Goal: Task Accomplishment & Management: Complete application form

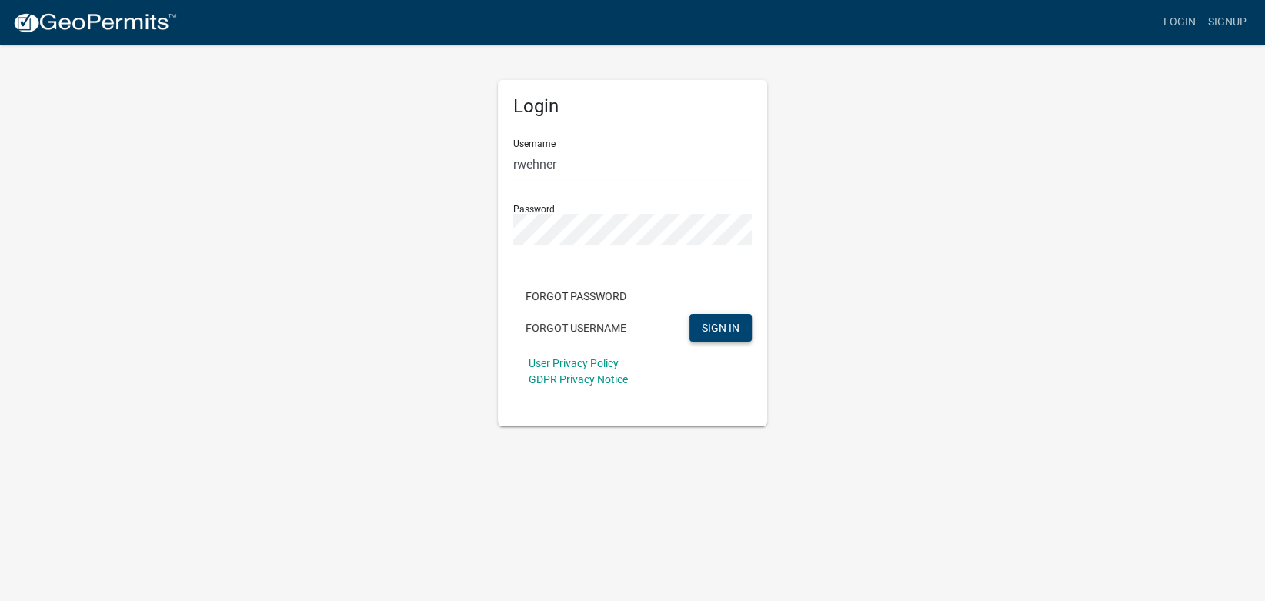
click at [712, 329] on span "SIGN IN" at bounding box center [721, 327] width 38 height 12
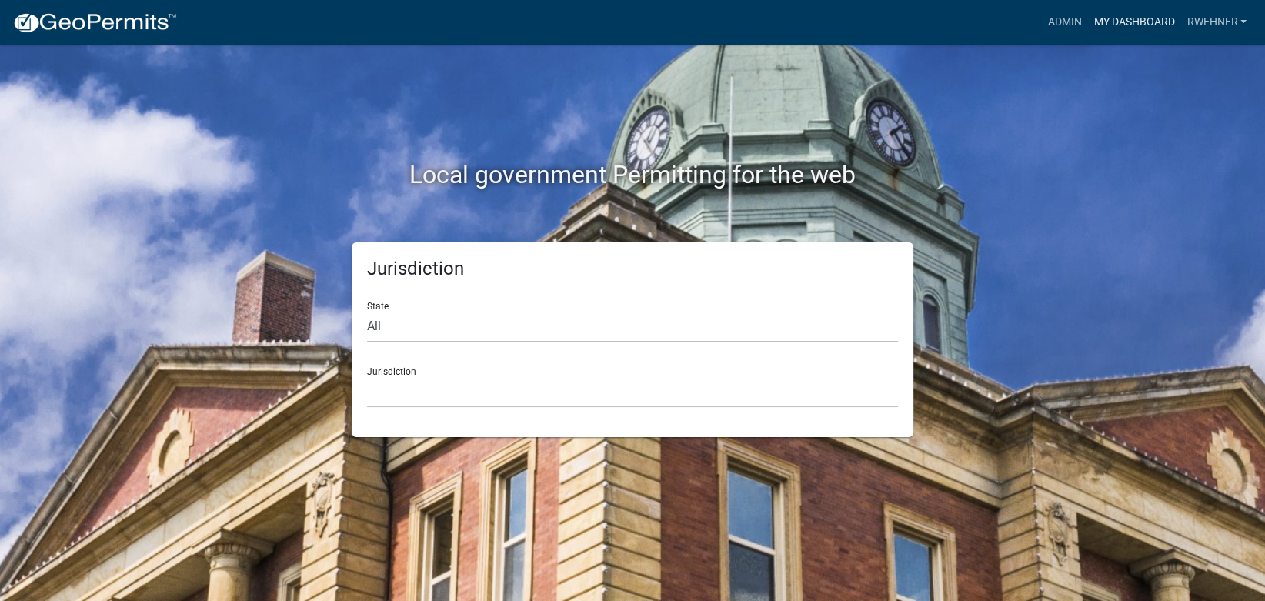
click at [1123, 23] on link "My Dashboard" at bounding box center [1133, 22] width 93 height 29
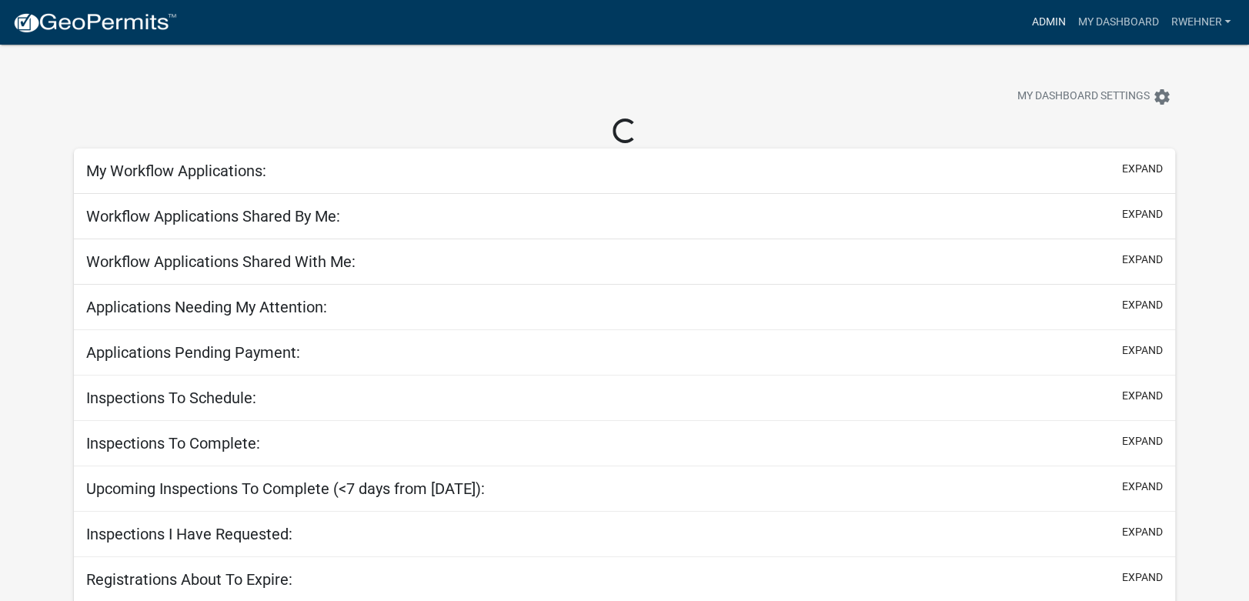
select select "2: 50"
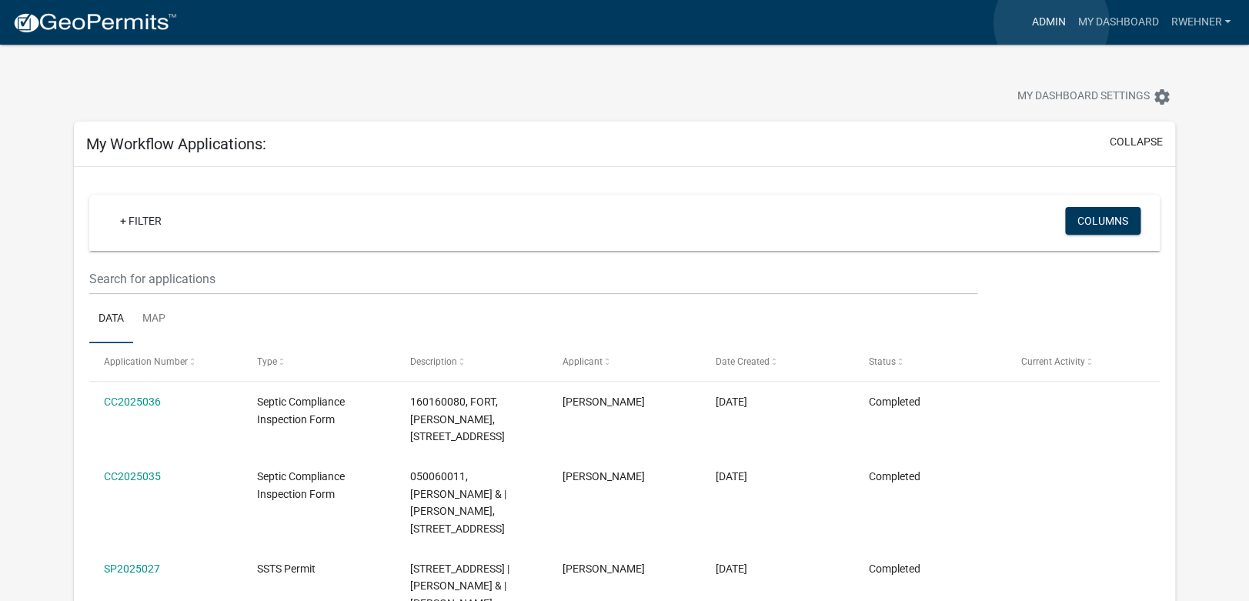
click at [1051, 23] on link "Admin" at bounding box center [1048, 22] width 46 height 29
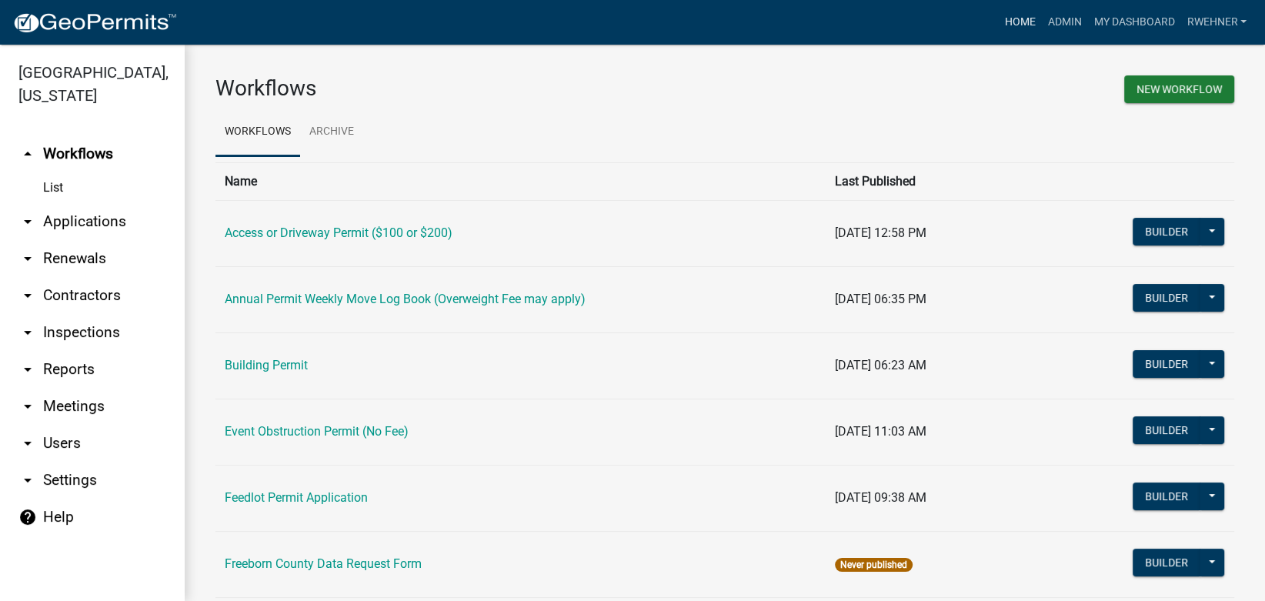
click at [1007, 22] on link "Home" at bounding box center [1019, 22] width 43 height 29
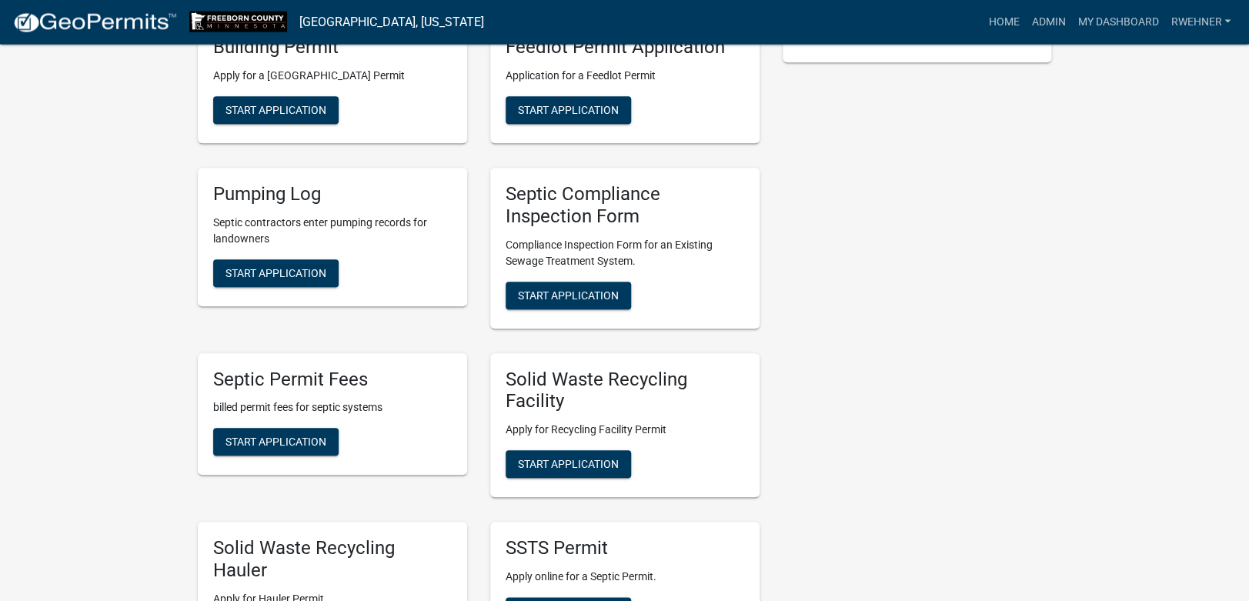
scroll to position [404, 0]
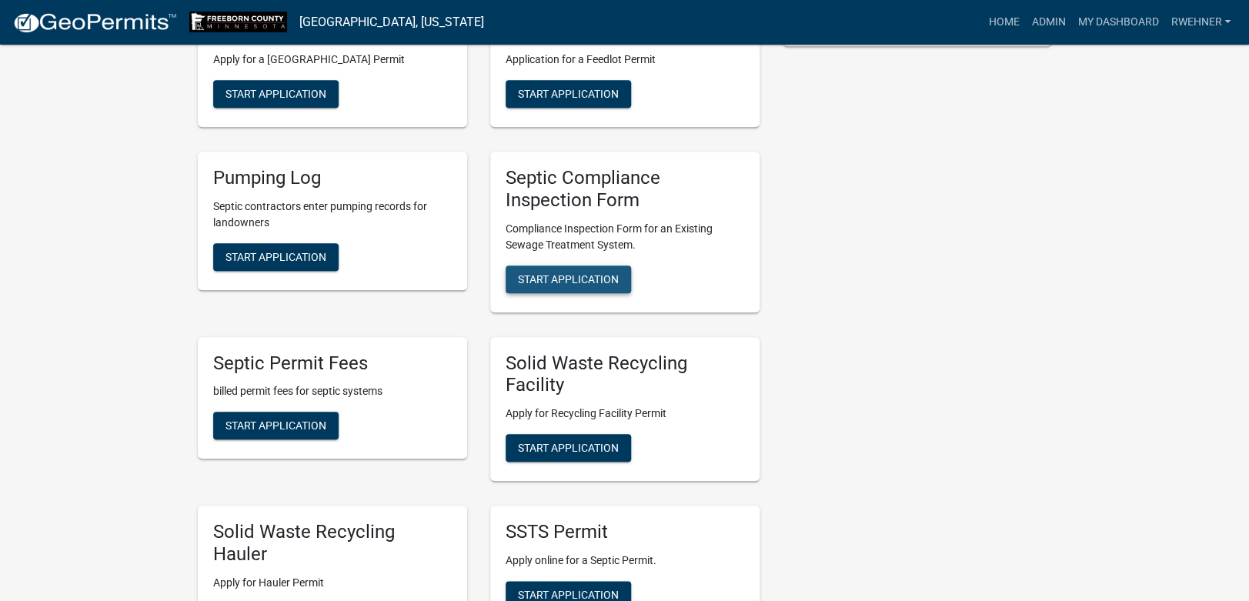
click at [553, 281] on span "Start Application" at bounding box center [568, 278] width 101 height 12
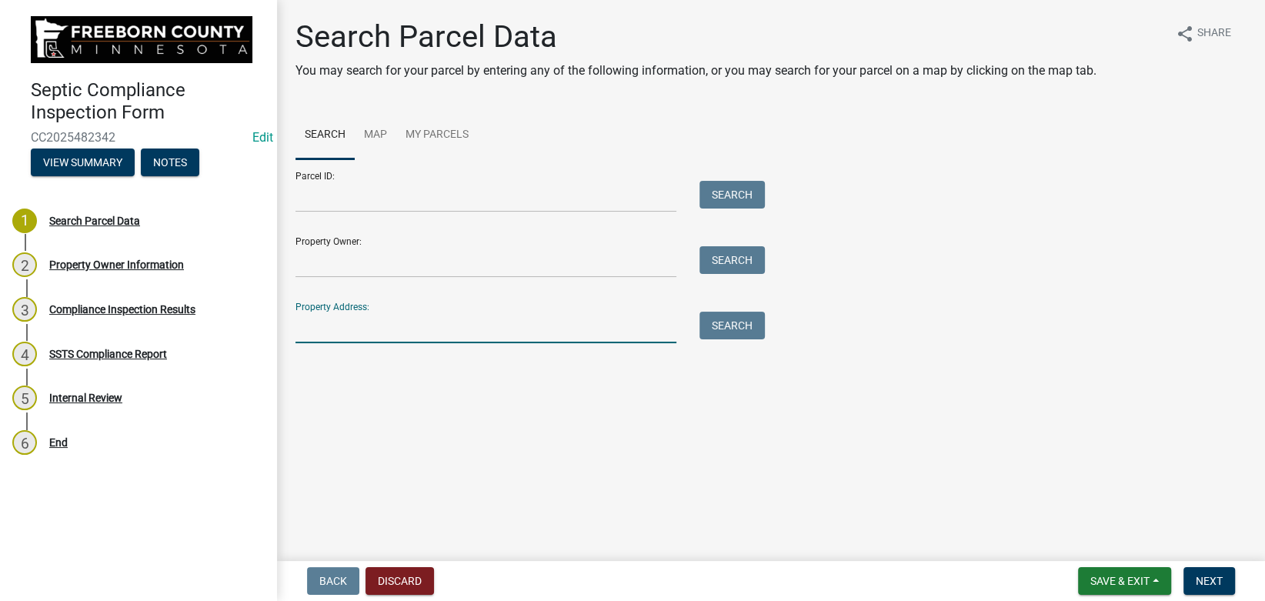
click at [492, 318] on input "Property Address:" at bounding box center [486, 328] width 381 height 32
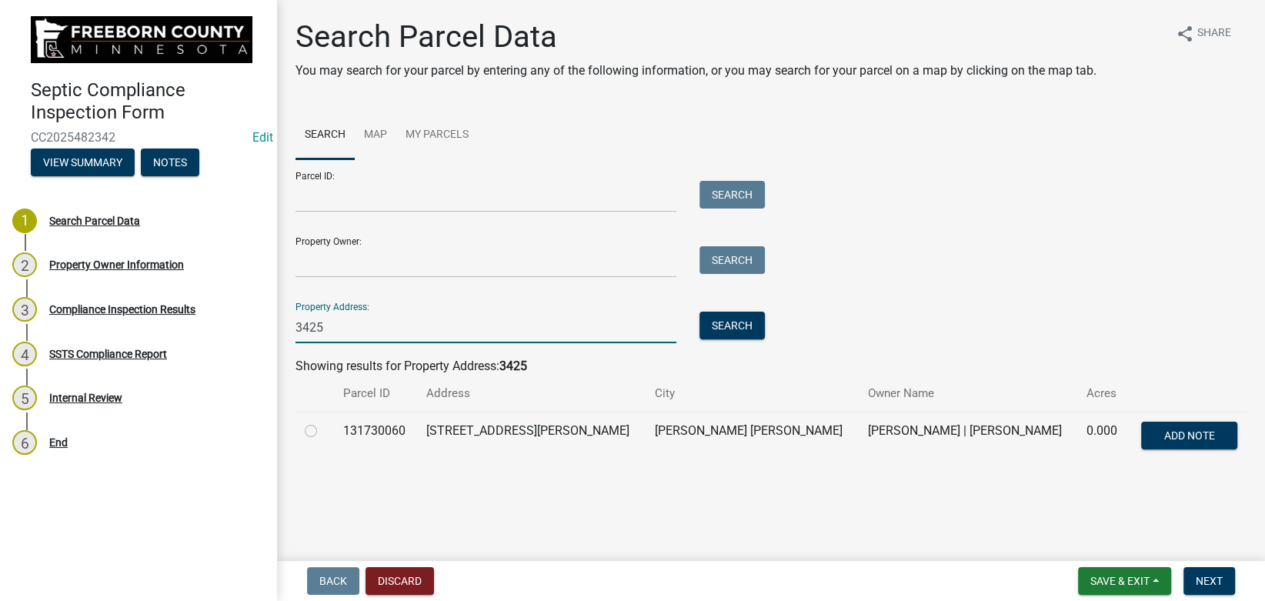
type input "3425"
click at [323, 422] on label at bounding box center [323, 422] width 0 height 0
click at [323, 429] on input "radio" at bounding box center [328, 427] width 10 height 10
radio input "true"
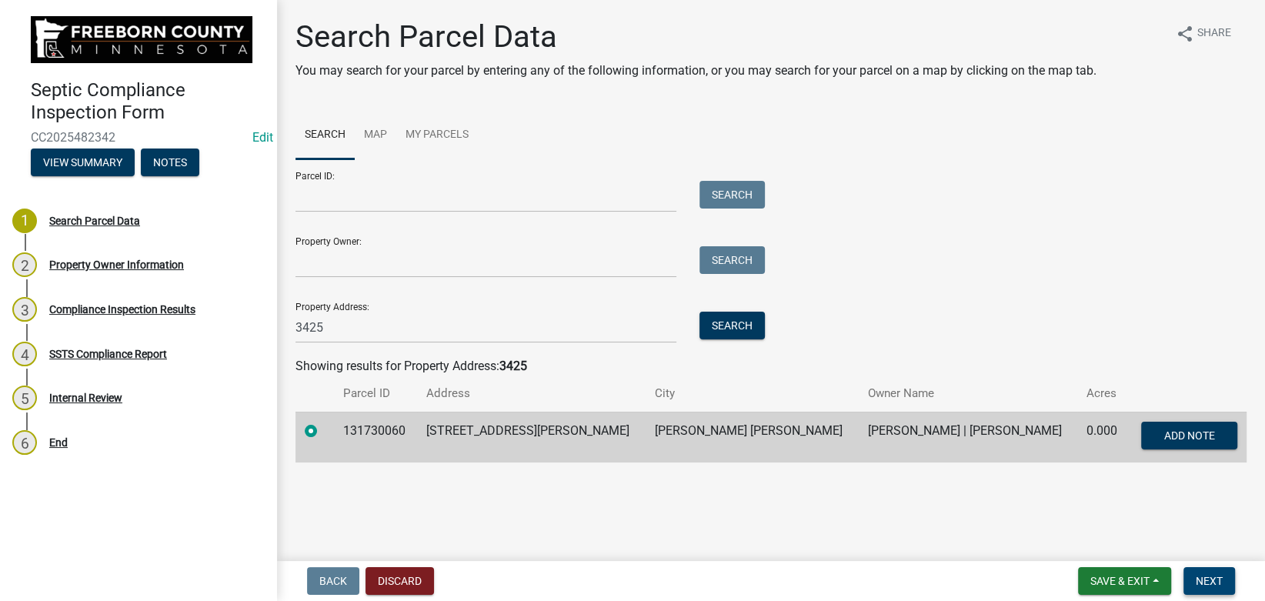
click at [1209, 580] on span "Next" at bounding box center [1209, 581] width 27 height 12
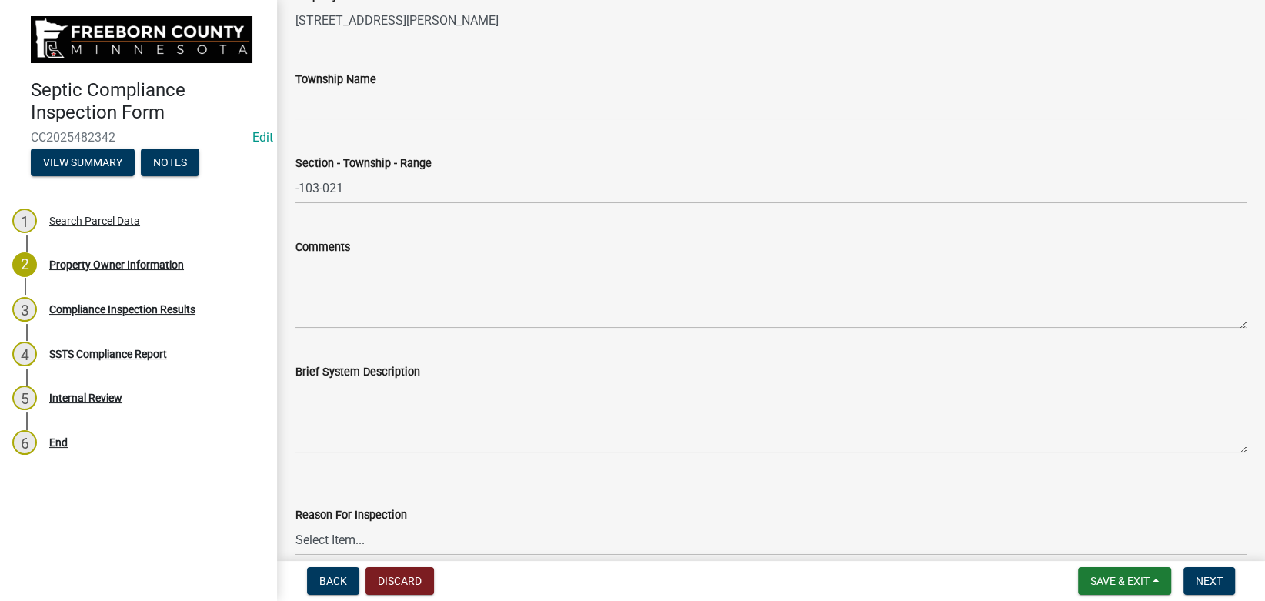
scroll to position [693, 0]
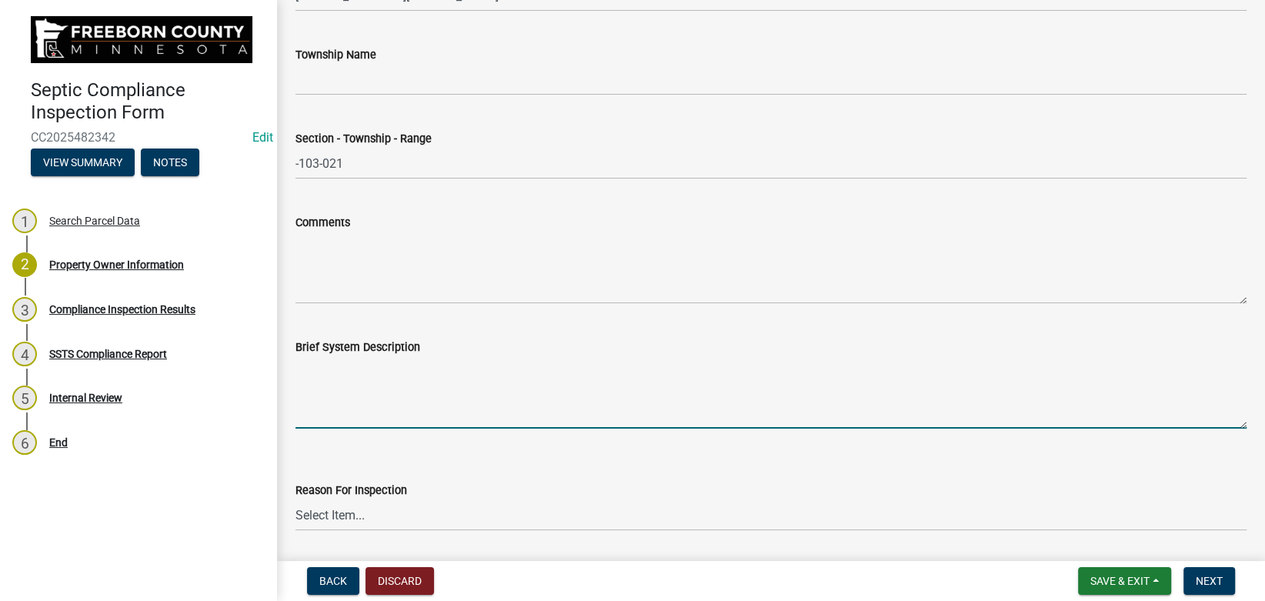
click at [358, 374] on textarea "Brief System Description" at bounding box center [771, 392] width 951 height 72
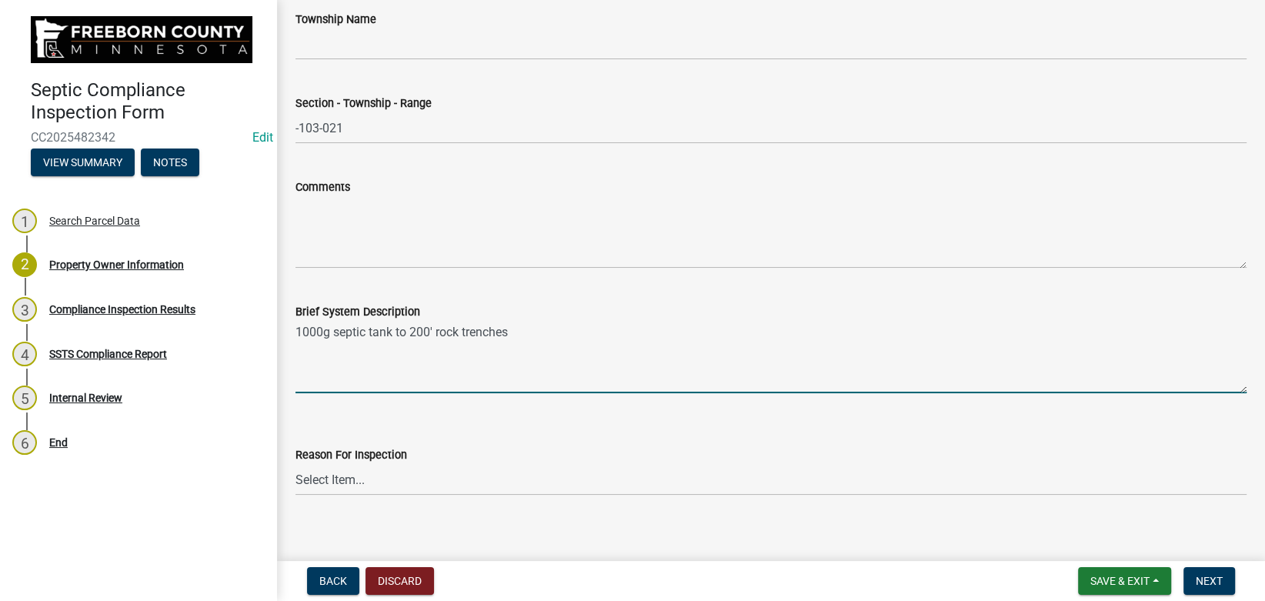
scroll to position [743, 0]
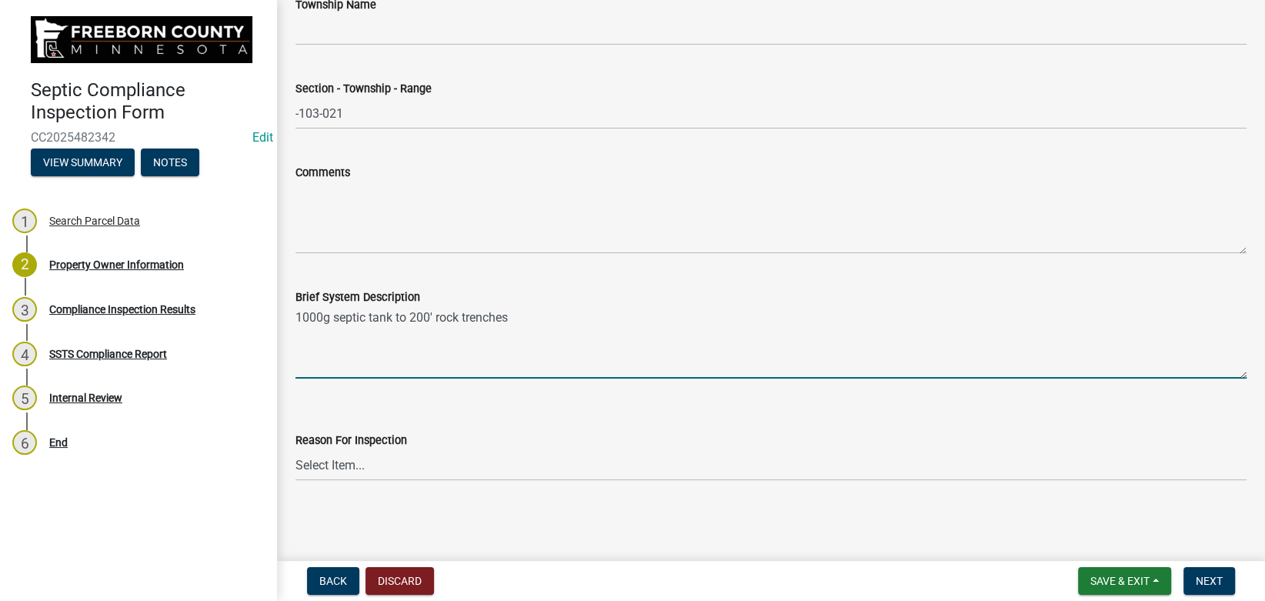
type textarea "1000g septic tank to 200' rock trenches"
click at [353, 446] on label "Reason For Inspection" at bounding box center [352, 441] width 112 height 11
click at [353, 449] on select "Select Item... Property Sale Required for Permit County Compliance Inventory (C…" at bounding box center [771, 465] width 951 height 32
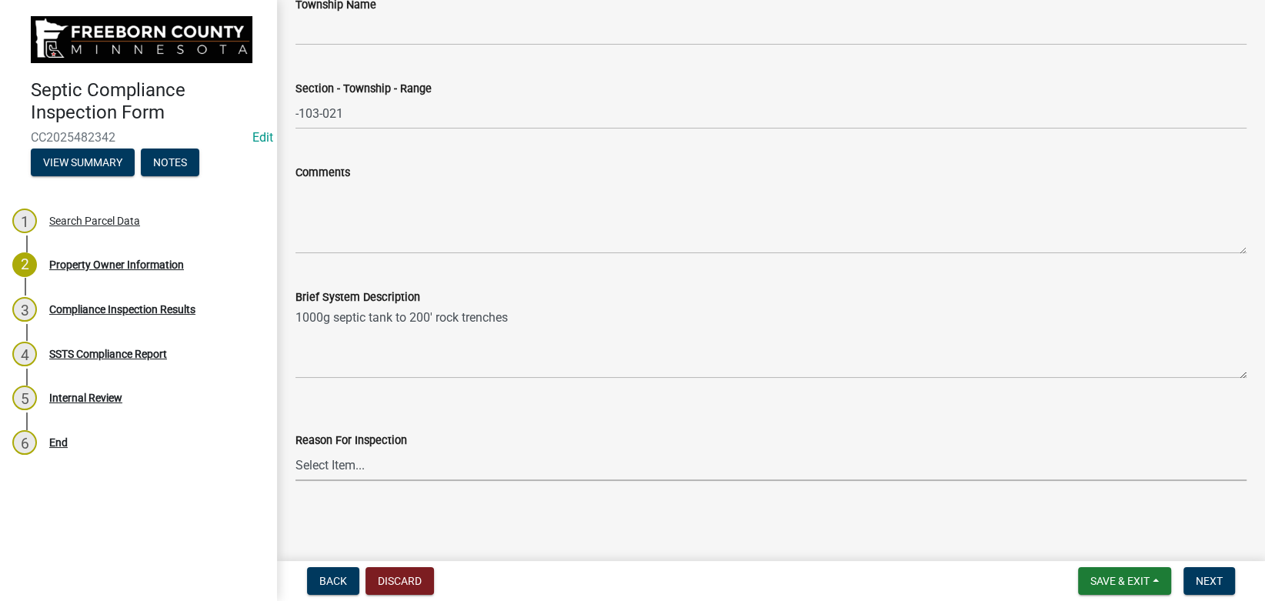
click at [296, 449] on select "Select Item... Property Sale Required for Permit County Compliance Inventory (C…" at bounding box center [771, 465] width 951 height 32
click option "Property Sale" at bounding box center [0, 0] width 0 height 0
select select "d6fd99ce-8a43-4bcf-938d-761da4bf36de"
click at [1197, 566] on nav "Back Discard Save & Exit Save Save & Exit Next" at bounding box center [771, 581] width 988 height 40
click at [1204, 573] on button "Next" at bounding box center [1210, 581] width 52 height 28
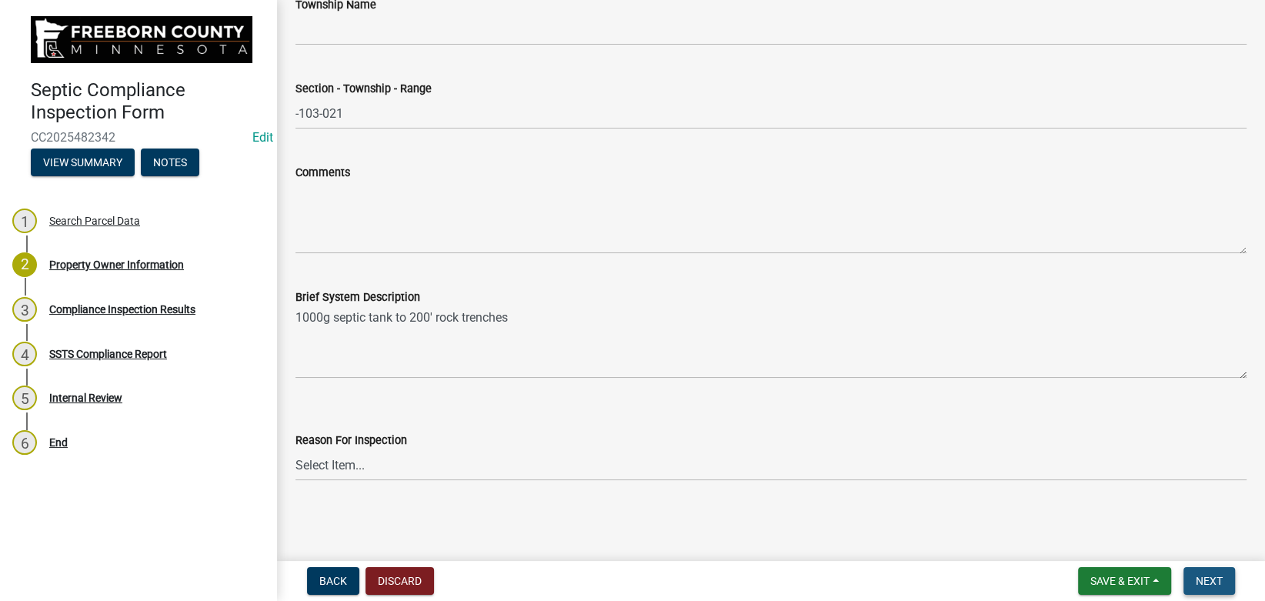
scroll to position [0, 0]
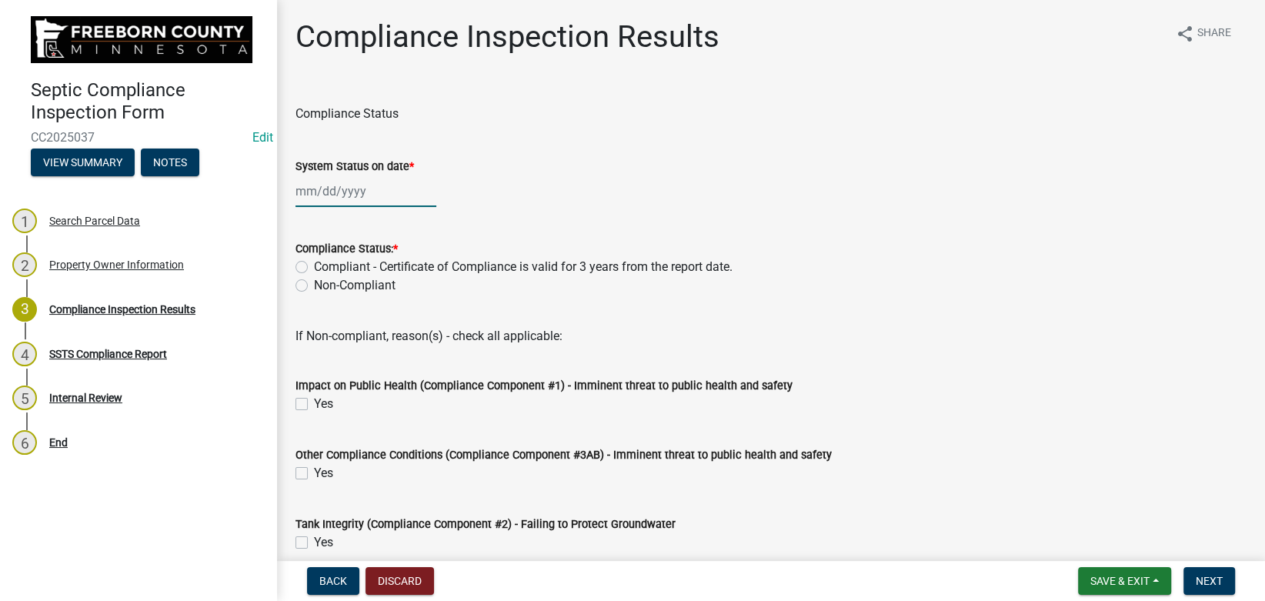
click at [346, 192] on input "System Status on date *" at bounding box center [366, 191] width 141 height 32
select select "9"
select select "2025"
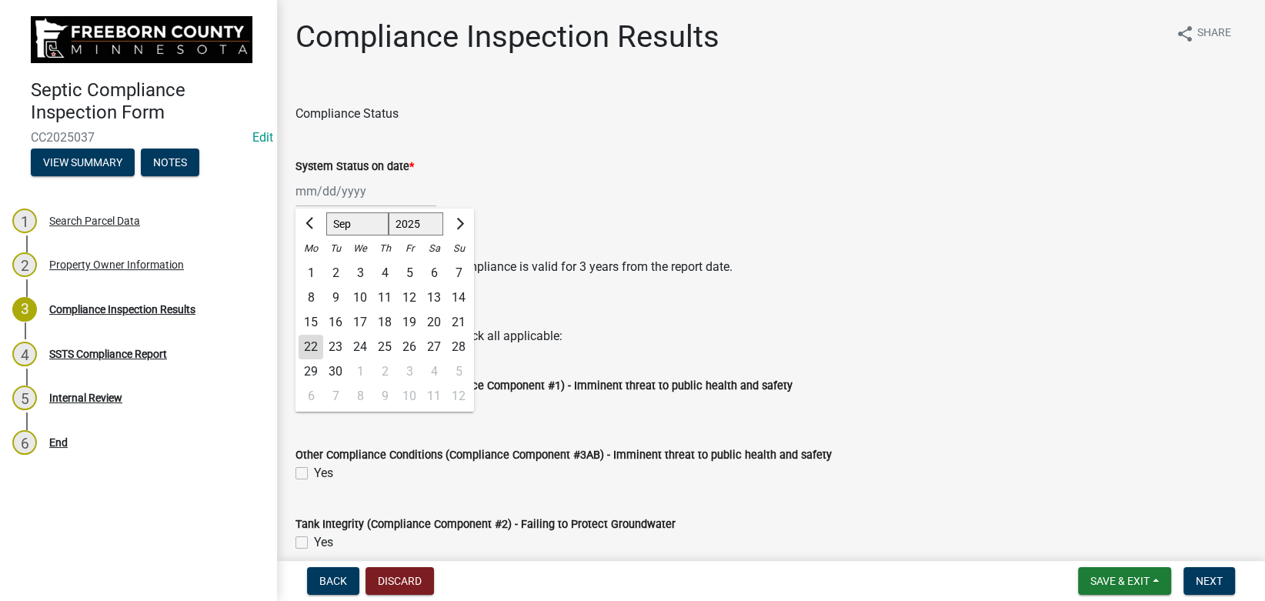
click at [312, 351] on div "22" at bounding box center [311, 347] width 25 height 25
type input "[DATE]"
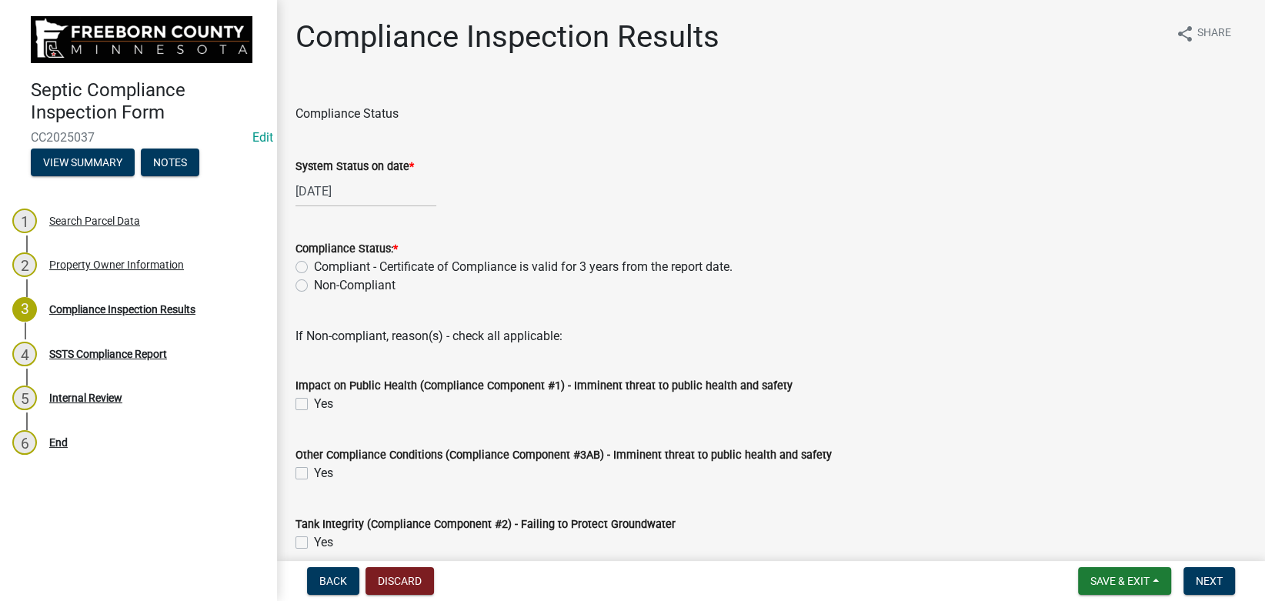
click at [314, 266] on label "Compliant - Certificate of Compliance is valid for 3 years from the report date." at bounding box center [523, 267] width 419 height 18
click at [314, 266] on input "Compliant - Certificate of Compliance is valid for 3 years from the report date." at bounding box center [319, 263] width 10 height 10
radio input "true"
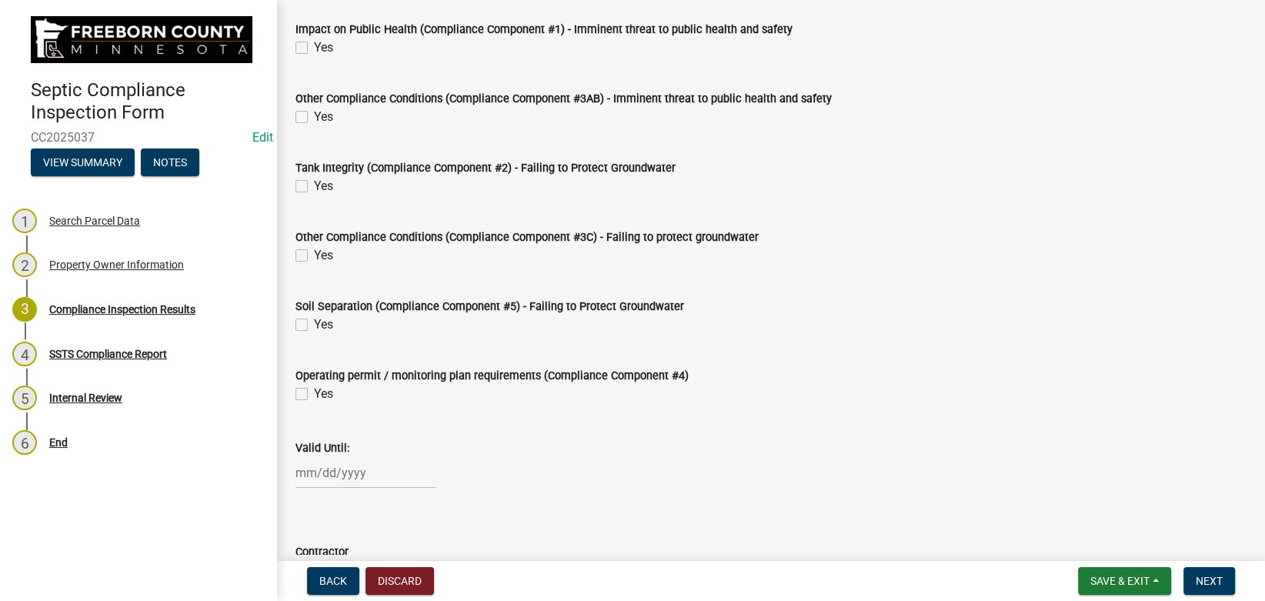
scroll to position [606, 0]
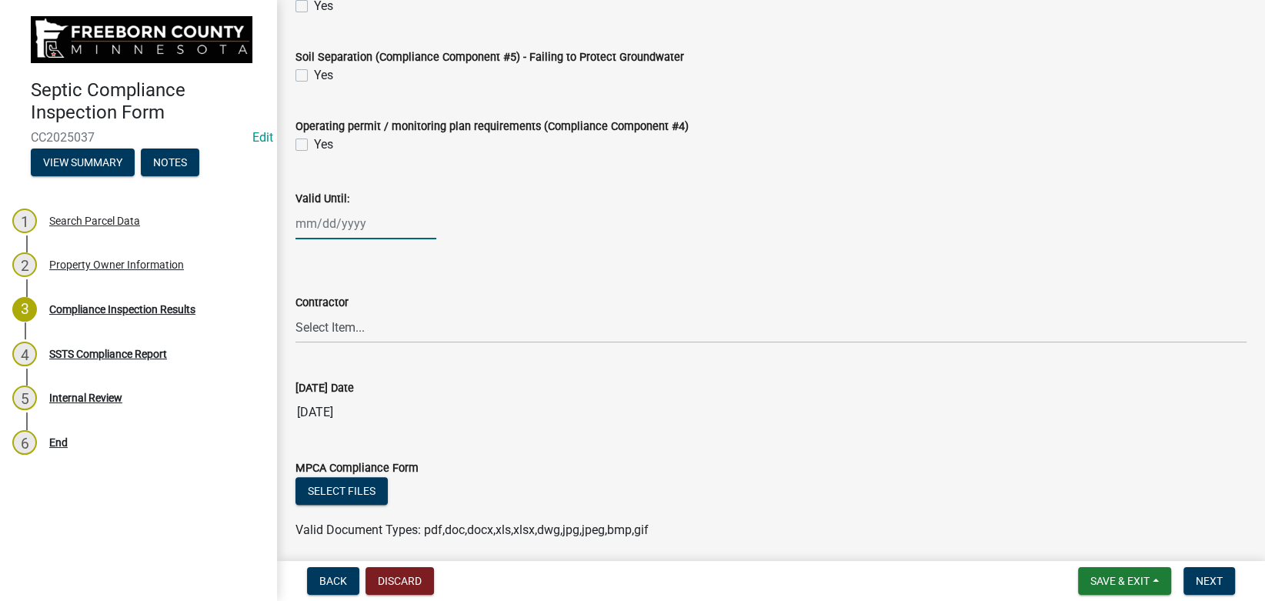
click at [352, 222] on input "Valid Until:" at bounding box center [366, 224] width 141 height 32
select select "9"
select select "2025"
click at [346, 228] on input "Valid Until:" at bounding box center [366, 224] width 141 height 32
type input "[DATE]"
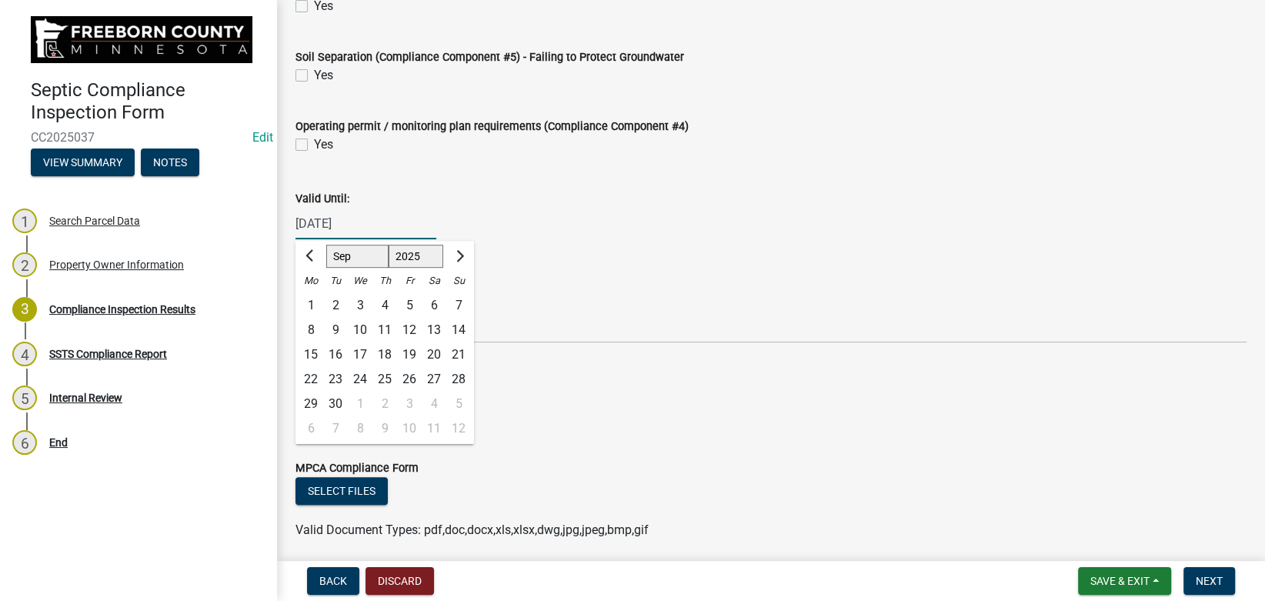
click at [481, 216] on div "[DATE] Jan Feb Mar Apr May Jun [DATE] Aug Sep Oct Nov [DATE] 1526 1527 1528 152…" at bounding box center [771, 224] width 951 height 32
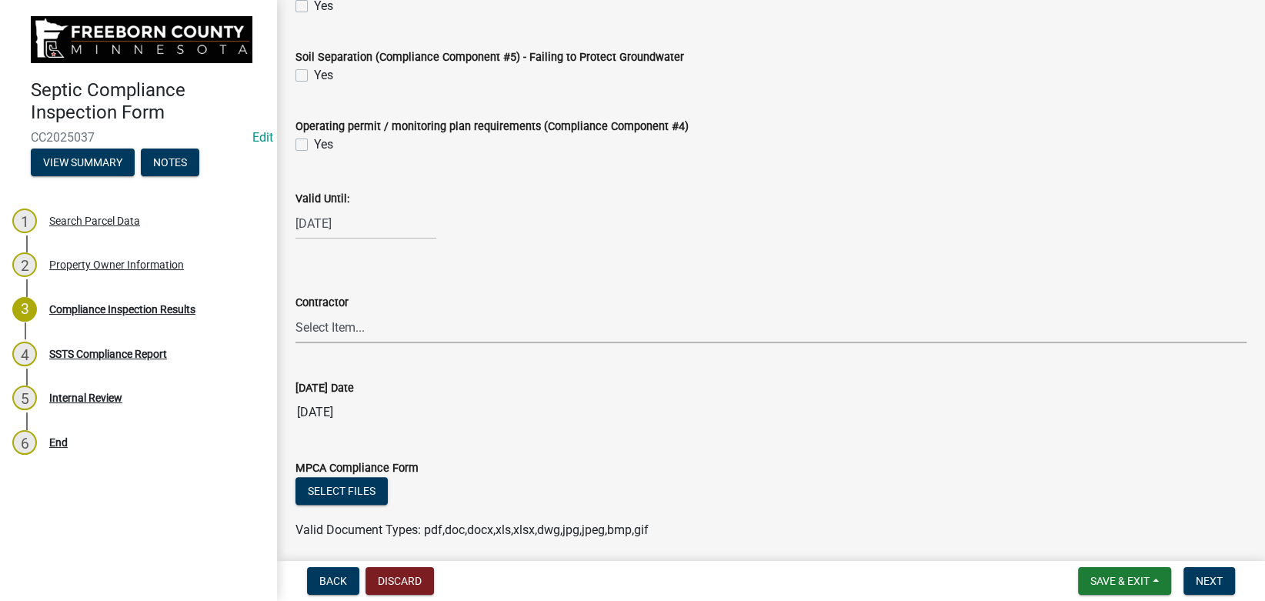
click at [296, 312] on select "Select Item... P & L Excavating Precision Septic Services [PERSON_NAME] Excavat…" at bounding box center [771, 328] width 951 height 32
click option "P & L Excavating" at bounding box center [0, 0] width 0 height 0
select select "a4b440af-86cc-4e74-8744-b4ec83ffff55"
click at [701, 251] on wm-data-entity-input "Valid Until: [DATE]" at bounding box center [771, 210] width 951 height 85
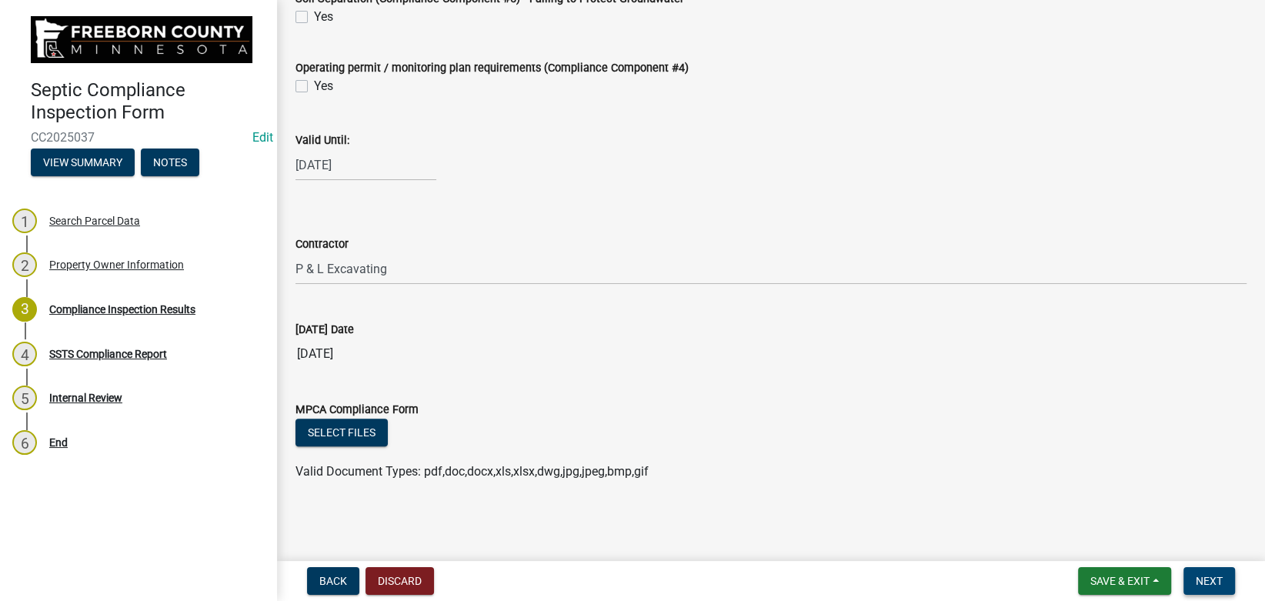
click at [1191, 582] on button "Next" at bounding box center [1210, 581] width 52 height 28
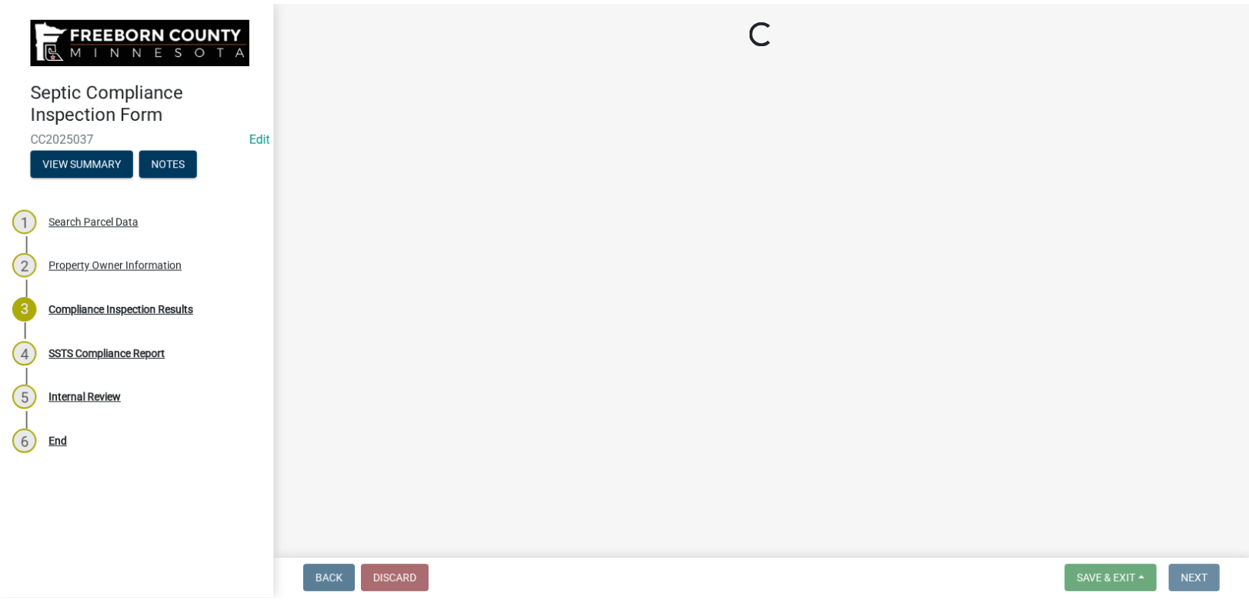
scroll to position [0, 0]
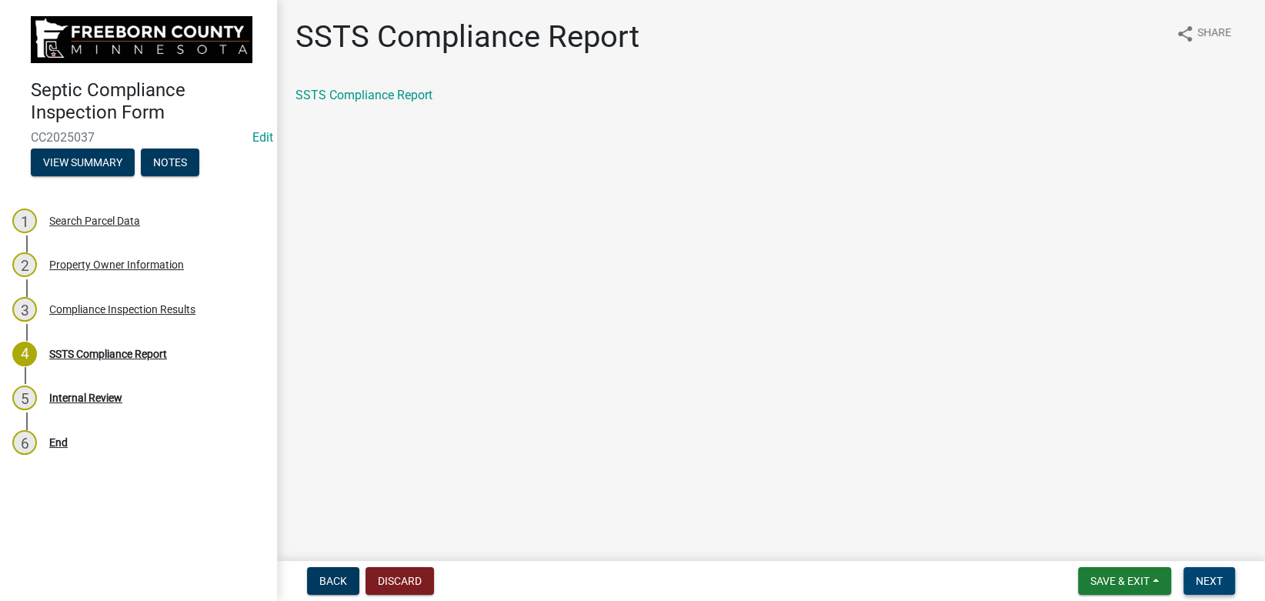
click at [1224, 581] on button "Next" at bounding box center [1210, 581] width 52 height 28
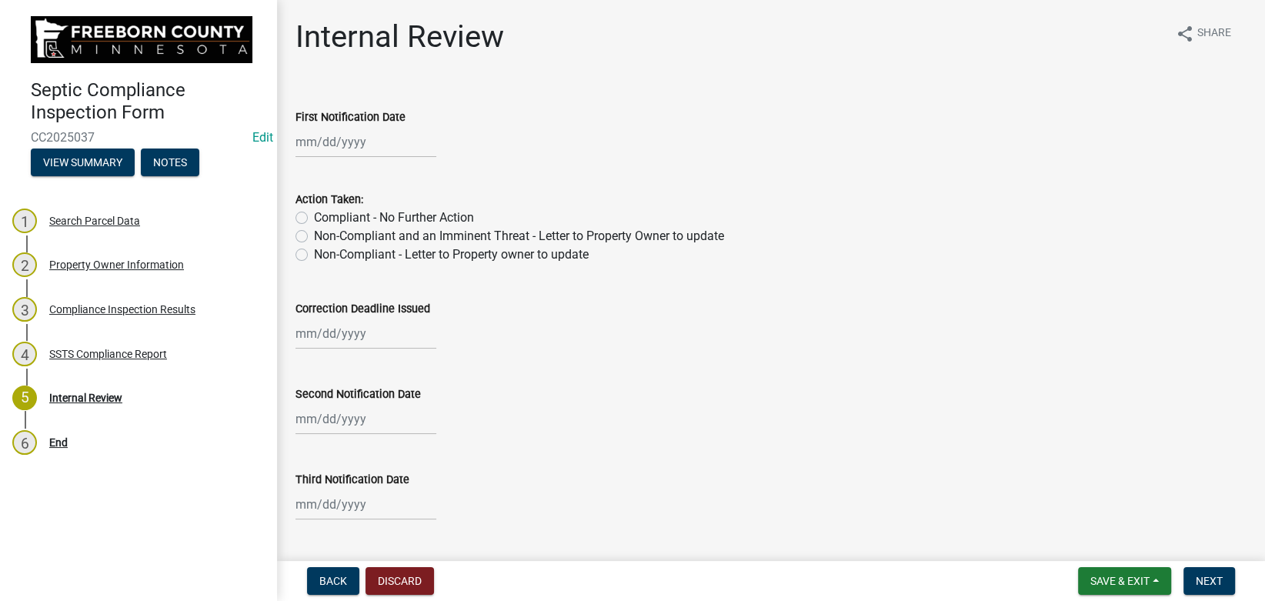
click at [386, 215] on label "Compliant - No Further Action" at bounding box center [394, 218] width 160 height 18
click at [324, 215] on input "Compliant - No Further Action" at bounding box center [319, 214] width 10 height 10
radio input "true"
click at [1189, 577] on button "Next" at bounding box center [1210, 581] width 52 height 28
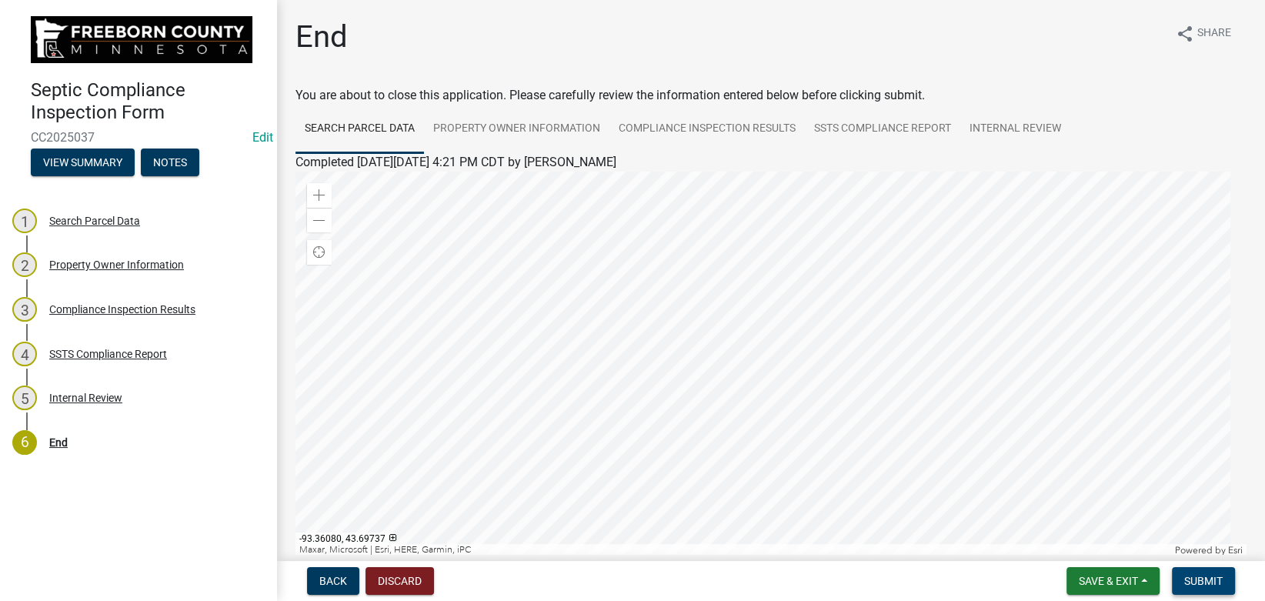
click at [1211, 573] on button "Submit" at bounding box center [1203, 581] width 63 height 28
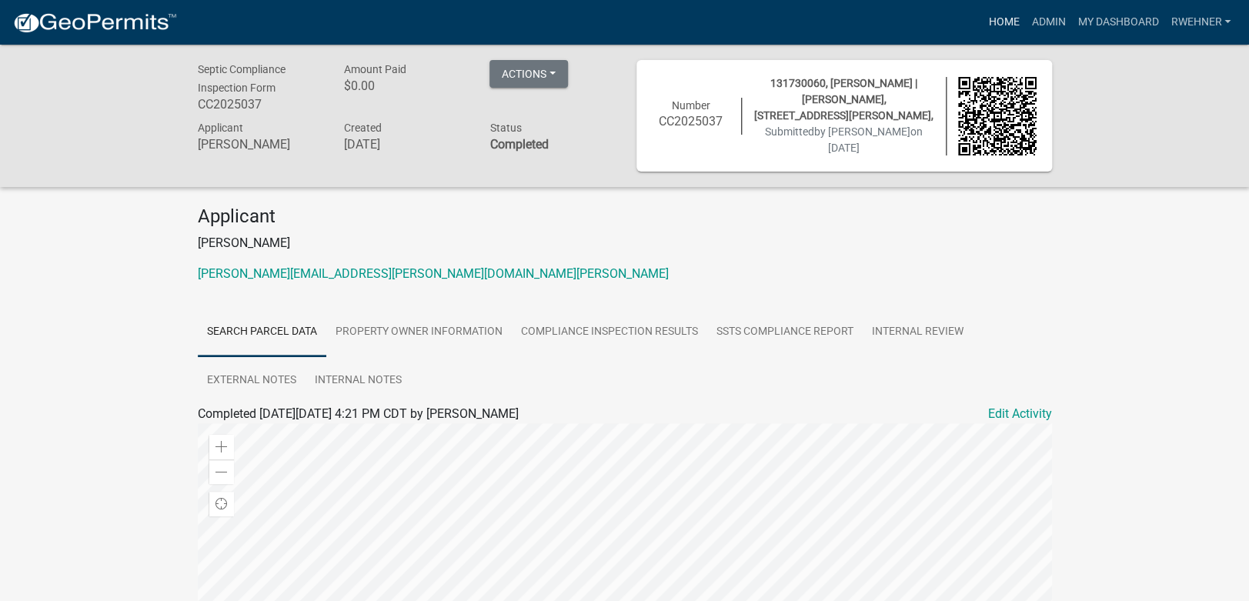
click at [1007, 15] on link "Home" at bounding box center [1003, 22] width 43 height 29
